Goal: Task Accomplishment & Management: Manage account settings

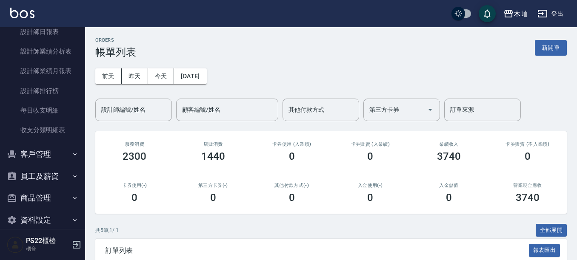
scroll to position [352, 0]
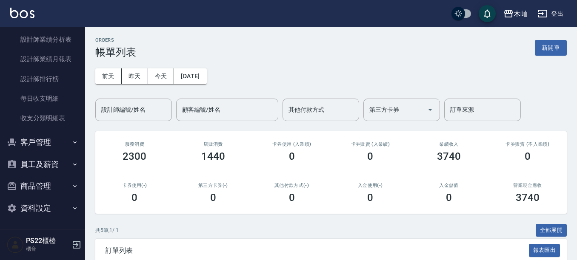
click at [51, 143] on button "客戶管理" at bounding box center [42, 143] width 78 height 22
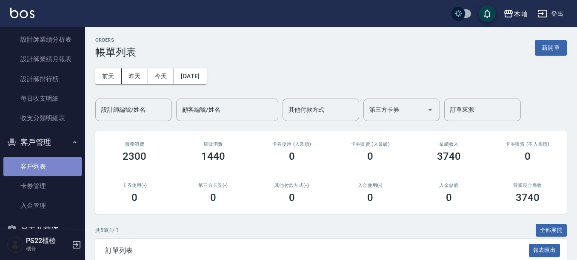
click at [46, 169] on link "客戶列表" at bounding box center [42, 167] width 78 height 20
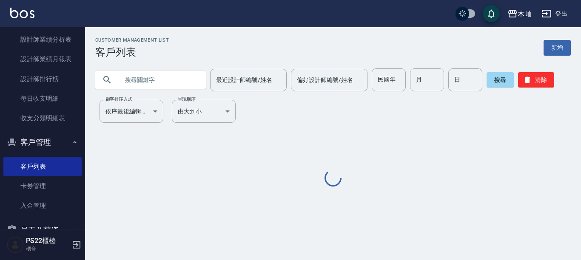
click at [187, 86] on input "text" at bounding box center [159, 80] width 80 height 23
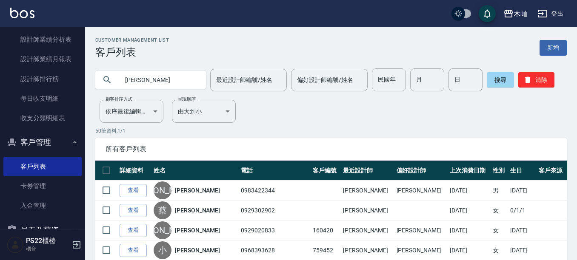
type input "[PERSON_NAME]"
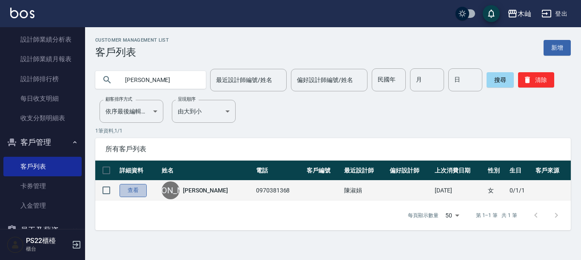
click at [134, 194] on link "查看" at bounding box center [133, 190] width 27 height 13
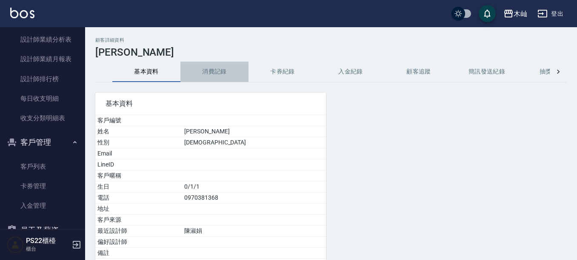
click at [224, 71] on button "消費記錄" at bounding box center [214, 72] width 68 height 20
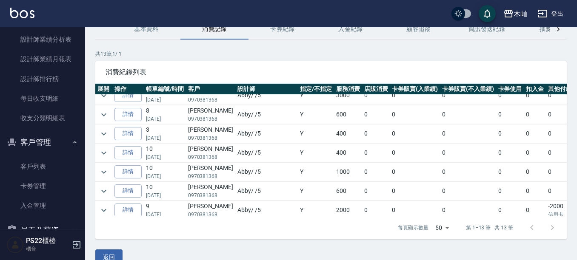
scroll to position [43, 0]
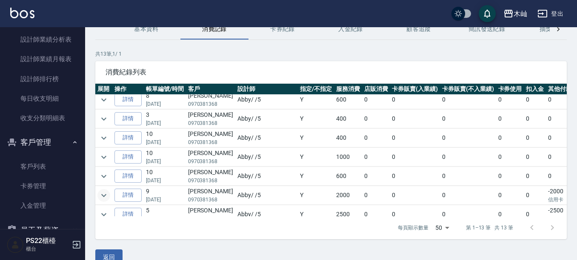
click at [106, 194] on icon "expand row" at bounding box center [104, 196] width 10 height 10
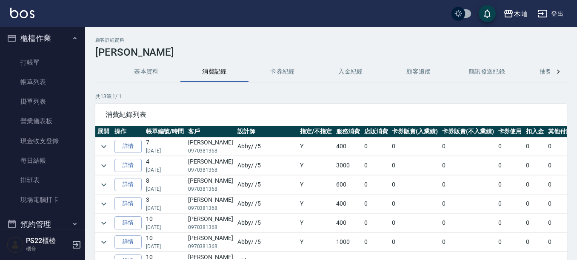
scroll to position [0, 0]
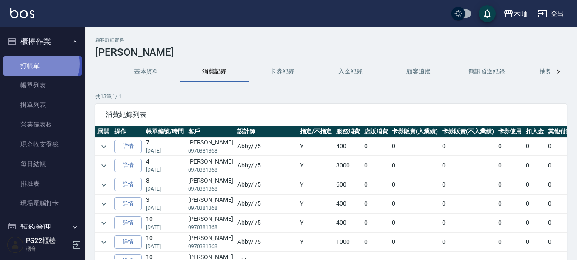
click at [37, 64] on link "打帳單" at bounding box center [42, 66] width 78 height 20
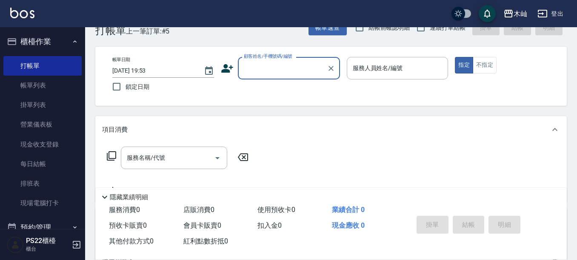
scroll to position [43, 0]
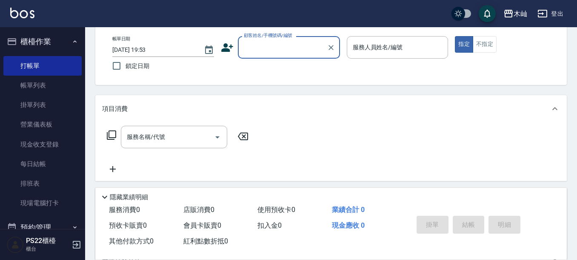
click at [267, 50] on input "顧客姓名/手機號碼/編號" at bounding box center [283, 47] width 82 height 15
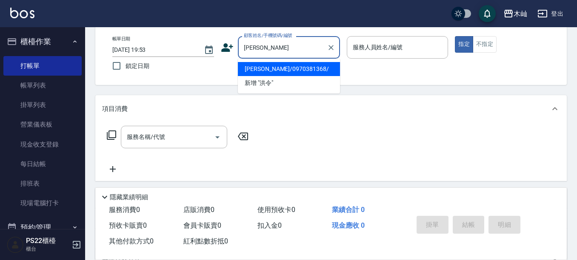
drag, startPoint x: 260, startPoint y: 67, endPoint x: 297, endPoint y: 56, distance: 38.6
click at [260, 67] on li "[PERSON_NAME]/0970381368/" at bounding box center [289, 69] width 102 height 14
type input "[PERSON_NAME]/0970381368/"
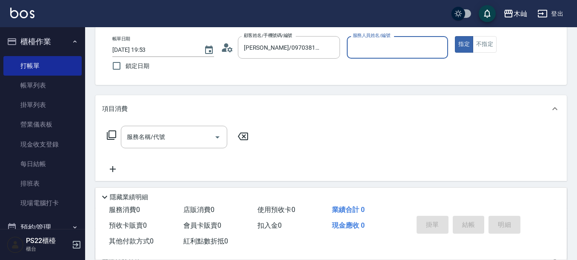
click at [363, 41] on input "服務人員姓名/編號" at bounding box center [398, 47] width 94 height 15
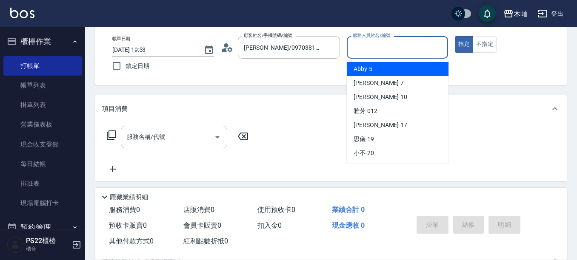
click at [367, 67] on span "Abby -5" at bounding box center [363, 69] width 19 height 9
type input "Abby-5"
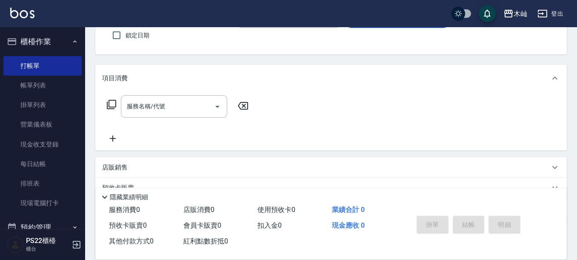
scroll to position [128, 0]
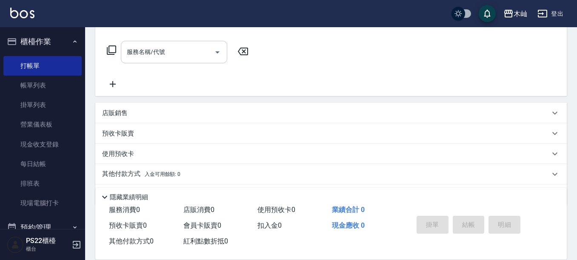
click at [169, 57] on input "服務名稱/代號" at bounding box center [168, 52] width 86 height 15
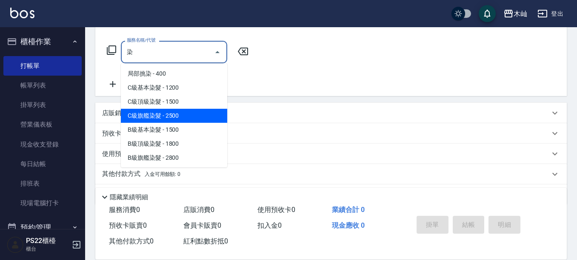
click at [194, 117] on span "C級旗艦染髮 - 2500" at bounding box center [174, 116] width 106 height 14
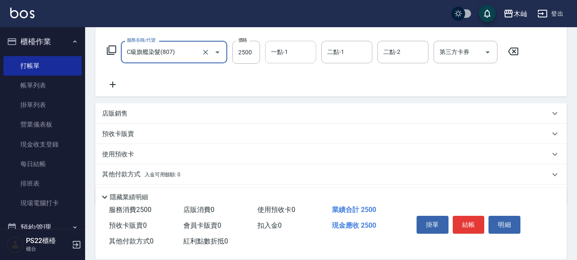
type input "C級旗艦染髮(807)"
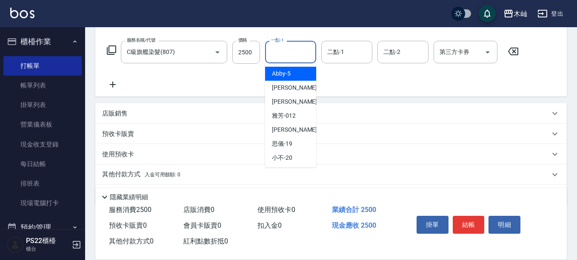
click at [299, 56] on input "一點-1" at bounding box center [290, 52] width 43 height 15
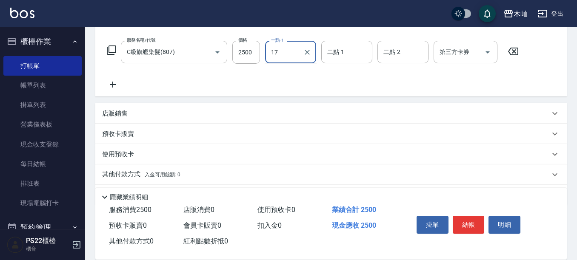
type input "[PERSON_NAME]-17"
click at [461, 228] on button "結帳" at bounding box center [469, 225] width 32 height 18
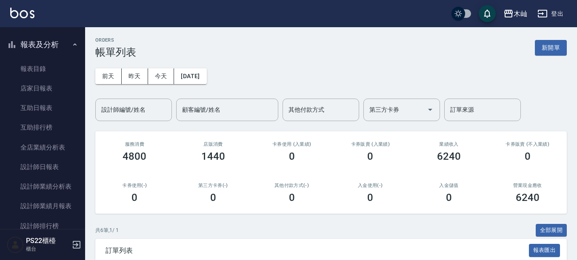
scroll to position [213, 0]
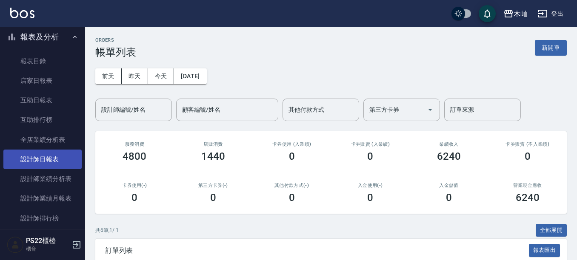
click at [50, 157] on link "設計師日報表" at bounding box center [42, 160] width 78 height 20
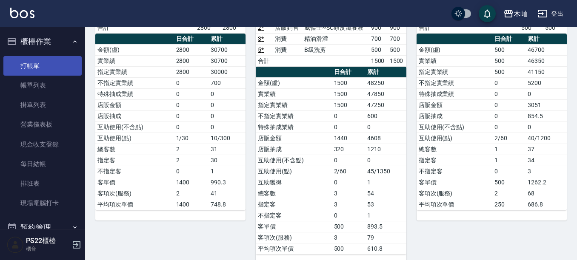
click at [42, 64] on link "打帳單" at bounding box center [42, 66] width 78 height 20
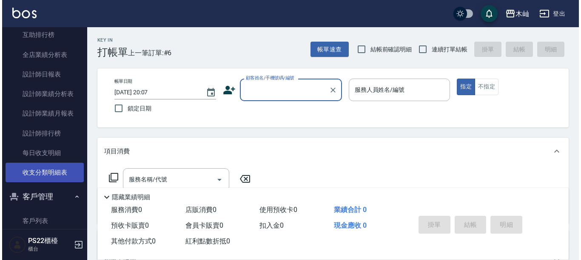
scroll to position [383, 0]
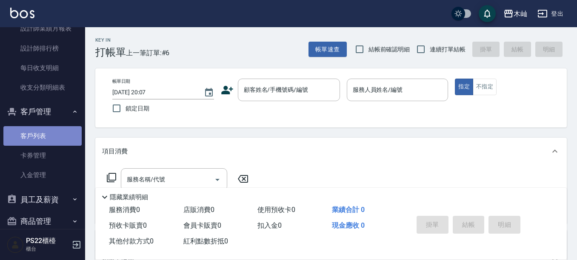
click at [46, 142] on link "客戶列表" at bounding box center [42, 136] width 78 height 20
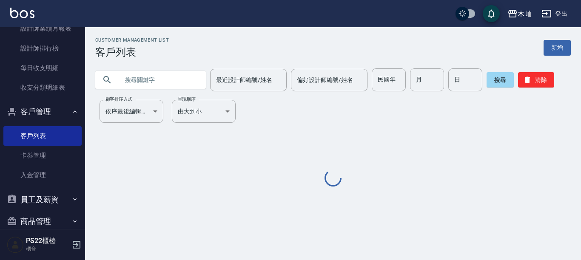
click at [174, 75] on input "text" at bounding box center [159, 80] width 80 height 23
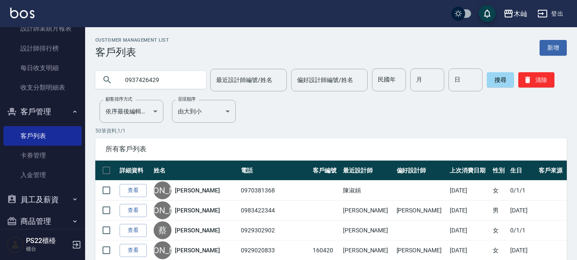
type input "0937426429"
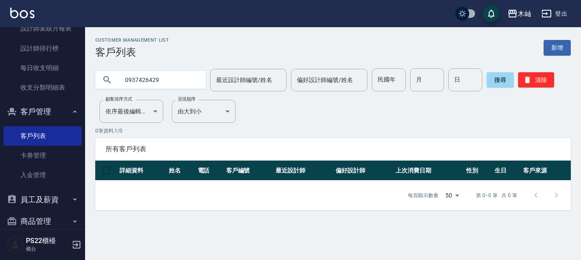
click at [125, 80] on input "0937426429" at bounding box center [159, 80] width 80 height 23
drag, startPoint x: 156, startPoint y: 81, endPoint x: 120, endPoint y: 82, distance: 35.8
click at [120, 82] on input "0937426429" at bounding box center [159, 80] width 80 height 23
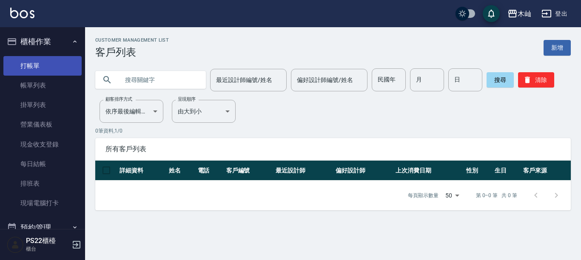
click at [43, 69] on link "打帳單" at bounding box center [42, 66] width 78 height 20
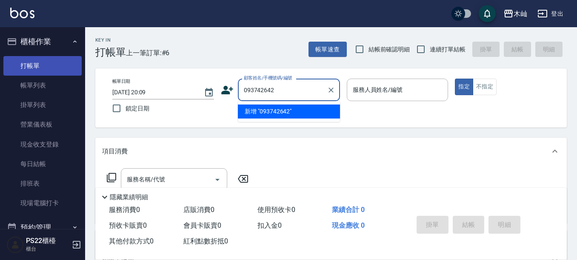
type input "0937426429"
drag, startPoint x: 281, startPoint y: 91, endPoint x: 239, endPoint y: 92, distance: 42.6
click at [239, 92] on div "0937426429 顧客姓名/手機號碼/編號" at bounding box center [289, 90] width 102 height 23
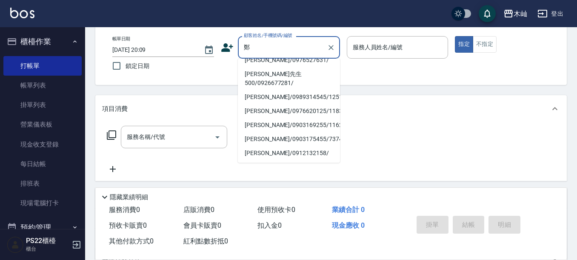
scroll to position [110, 0]
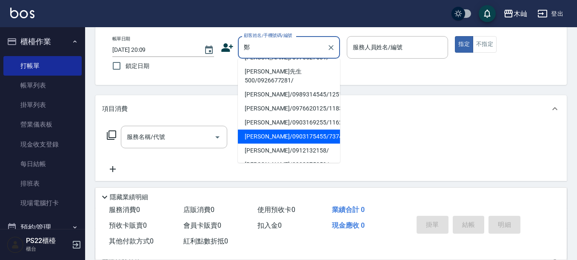
click at [321, 130] on li "[PERSON_NAME]/0903175455/737469" at bounding box center [289, 137] width 102 height 14
type input "[PERSON_NAME]/0903175455/737469"
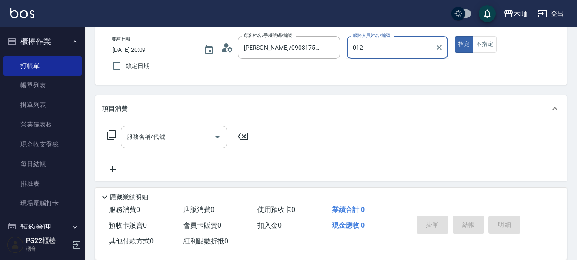
type input "012"
type button "true"
type input "雅芳-012"
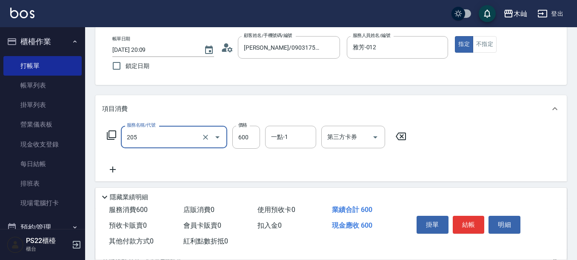
type input "A級洗剪(205)"
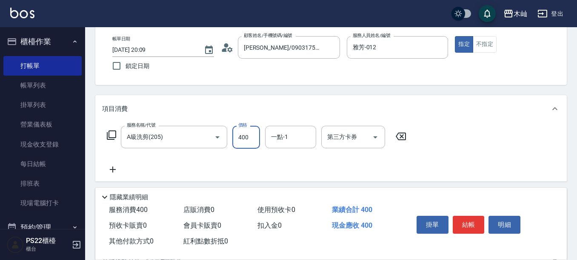
type input "400"
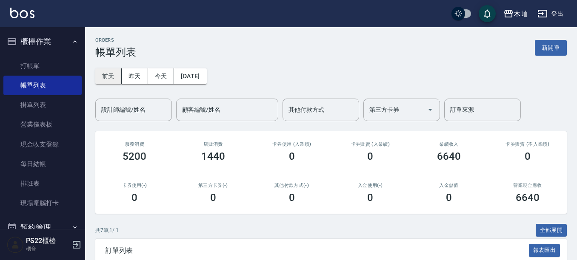
click at [111, 74] on button "前天" at bounding box center [108, 77] width 26 height 16
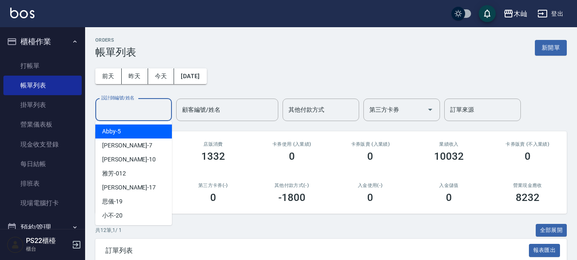
click at [143, 104] on input "設計師編號/姓名" at bounding box center [133, 110] width 69 height 15
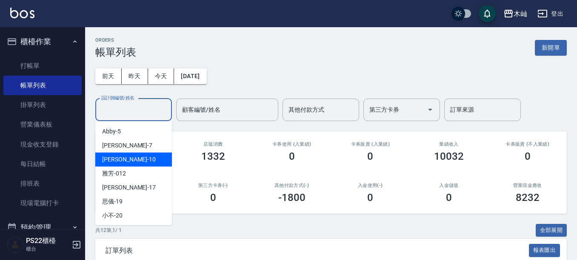
click at [145, 166] on div "小愛 -10" at bounding box center [133, 160] width 77 height 14
click at [143, 106] on input "小愛-10" at bounding box center [127, 110] width 56 height 15
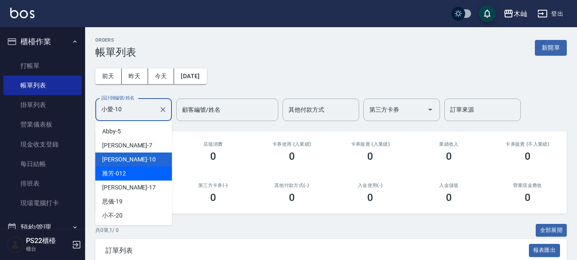
click at [141, 172] on div "雅芳 -012" at bounding box center [133, 174] width 77 height 14
type input "雅芳-012"
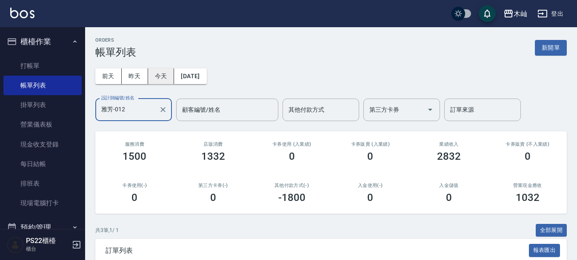
click at [153, 74] on button "今天" at bounding box center [161, 77] width 26 height 16
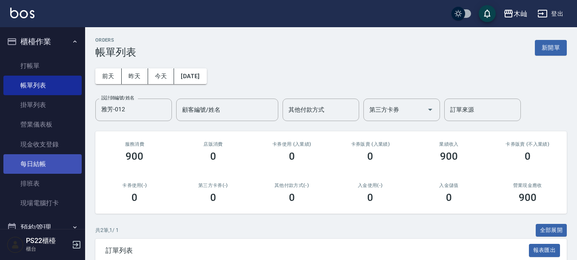
click at [36, 165] on link "每日結帳" at bounding box center [42, 164] width 78 height 20
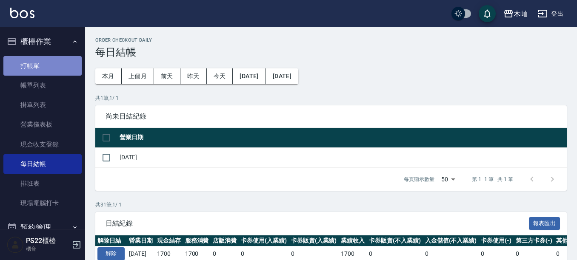
click at [48, 61] on link "打帳單" at bounding box center [42, 66] width 78 height 20
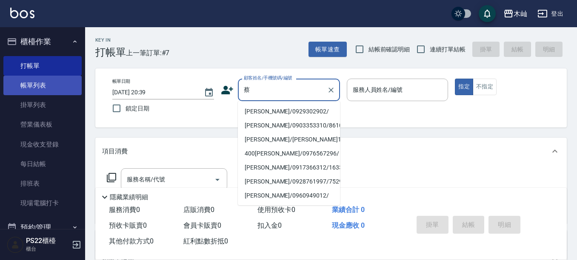
type input "蔡"
click at [57, 89] on link "帳單列表" at bounding box center [42, 86] width 78 height 20
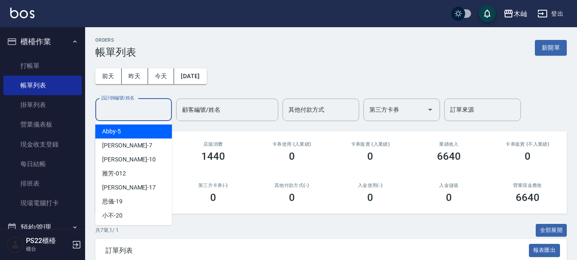
click at [138, 112] on input "設計師編號/姓名" at bounding box center [133, 110] width 69 height 15
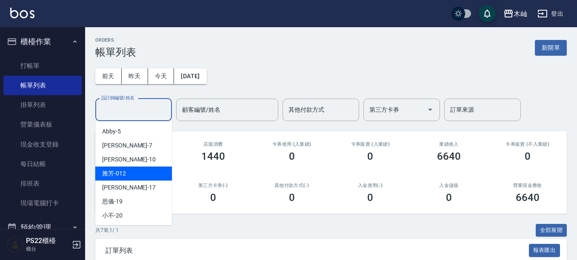
click at [140, 171] on div "雅芳 -012" at bounding box center [133, 174] width 77 height 14
type input "雅芳-012"
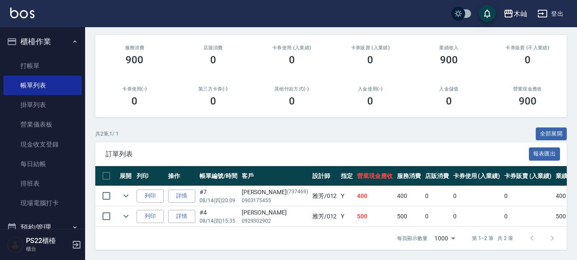
scroll to position [104, 0]
click at [50, 65] on link "打帳單" at bounding box center [42, 66] width 78 height 20
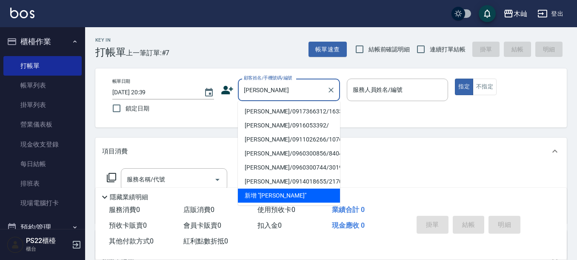
click at [281, 112] on li "[PERSON_NAME]/0917366312/163381" at bounding box center [289, 112] width 102 height 14
type input "[PERSON_NAME]/0917366312/163381"
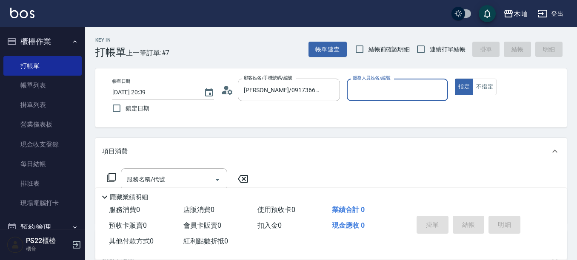
type input "雅芳-012"
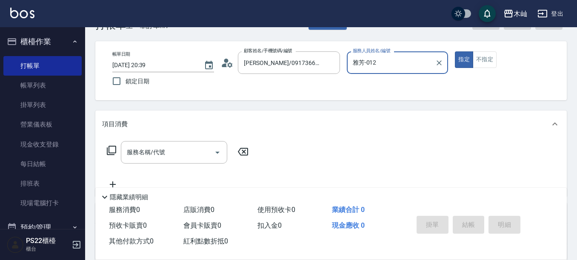
scroll to position [43, 0]
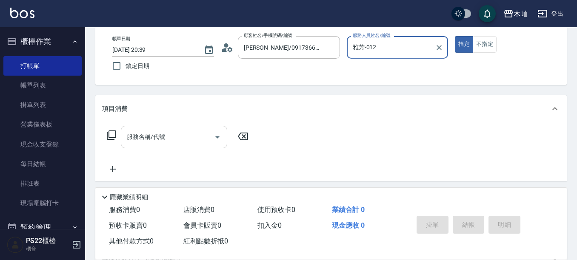
click at [189, 139] on input "服務名稱/代號" at bounding box center [168, 137] width 86 height 15
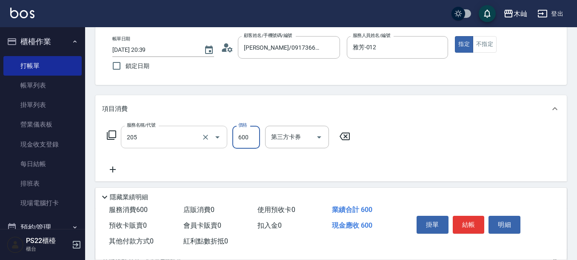
type input "A級洗剪(205)"
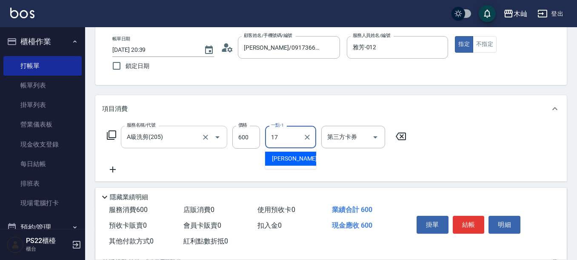
type input "[PERSON_NAME]-17"
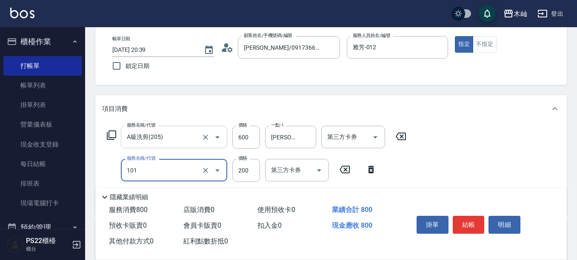
type input "洗髮(101)"
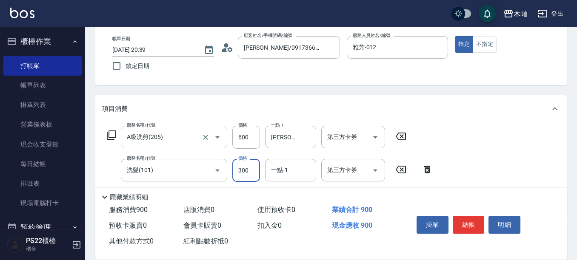
type input "300"
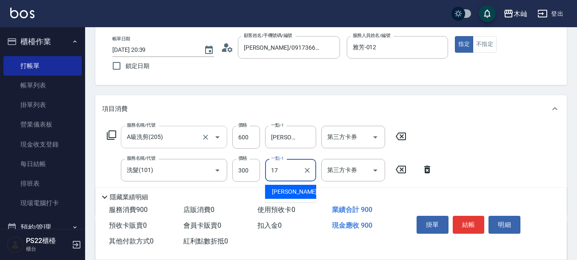
type input "[PERSON_NAME]-17"
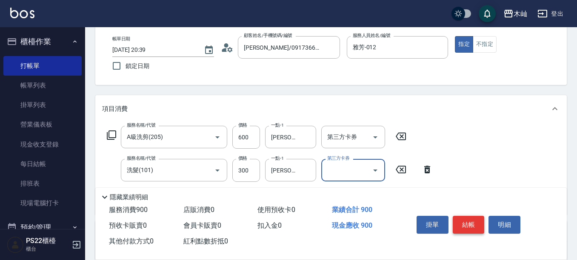
click at [466, 225] on button "結帳" at bounding box center [469, 225] width 32 height 18
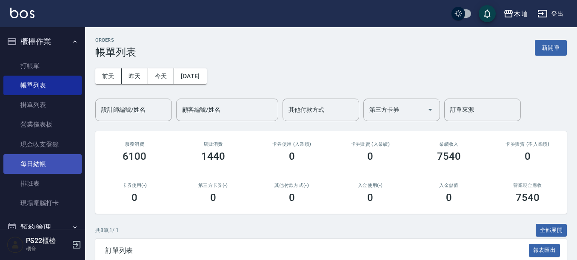
click at [66, 161] on link "每日結帳" at bounding box center [42, 164] width 78 height 20
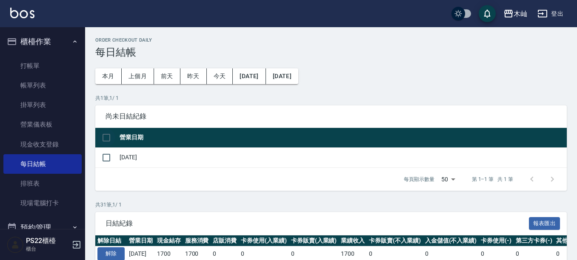
click at [109, 134] on input "checkbox" at bounding box center [106, 138] width 18 height 18
checkbox input "true"
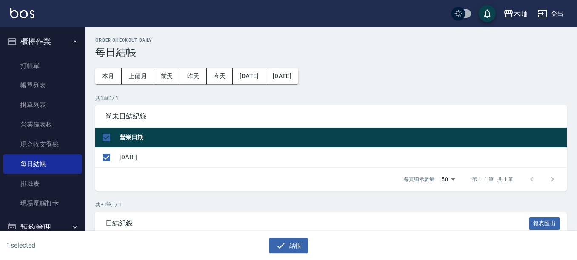
drag, startPoint x: 278, startPoint y: 240, endPoint x: 279, endPoint y: 145, distance: 95.8
click at [277, 238] on button "結帳" at bounding box center [289, 246] width 40 height 16
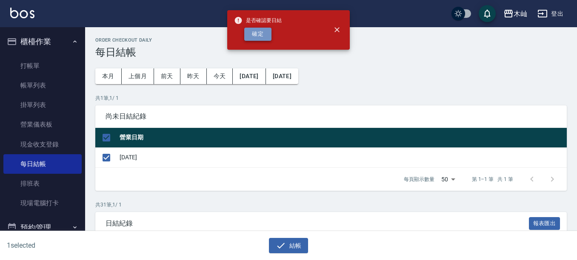
click at [265, 37] on button "確定" at bounding box center [257, 34] width 27 height 13
checkbox input "false"
